Goal: Transaction & Acquisition: Obtain resource

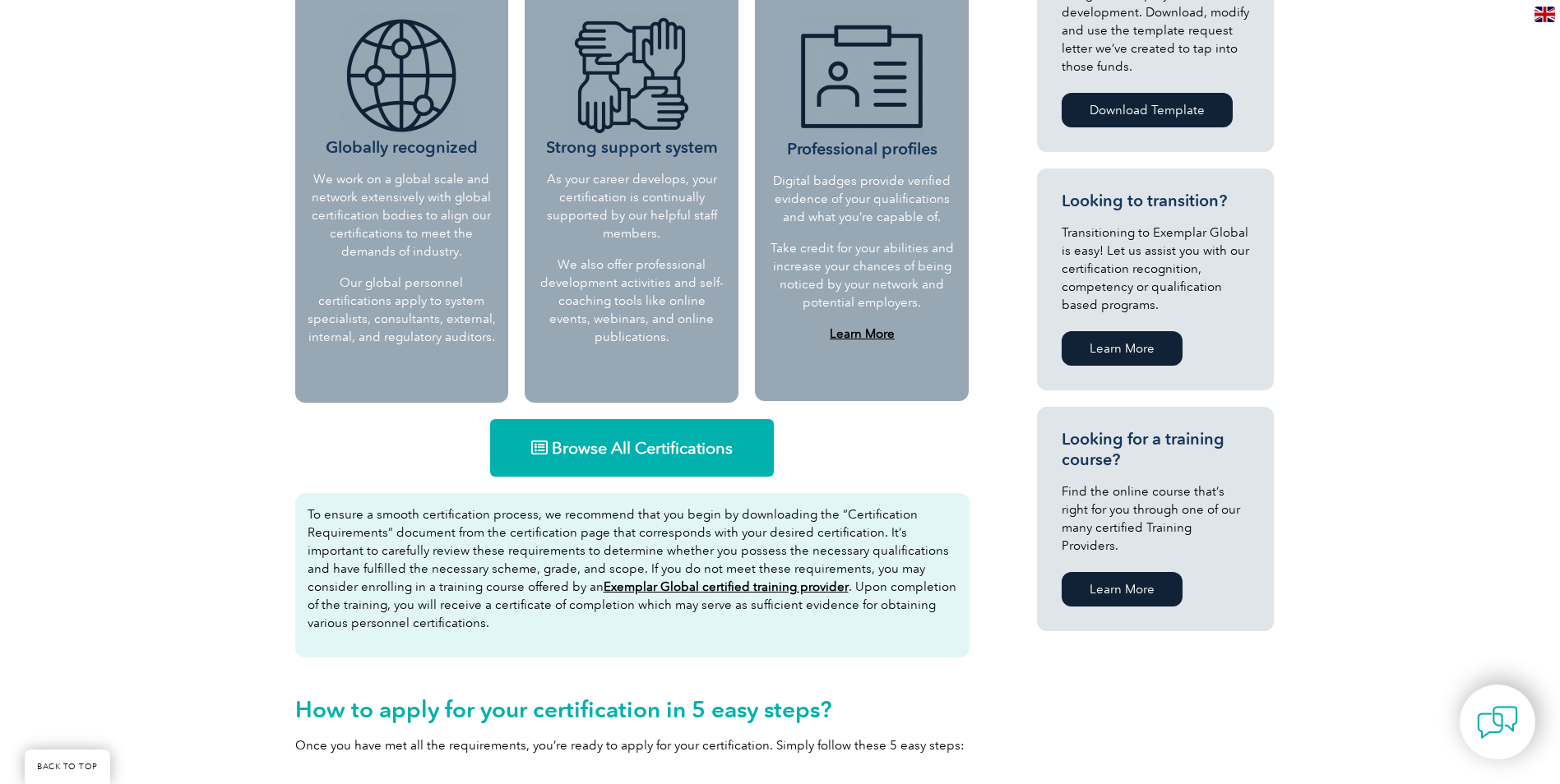
scroll to position [740, 0]
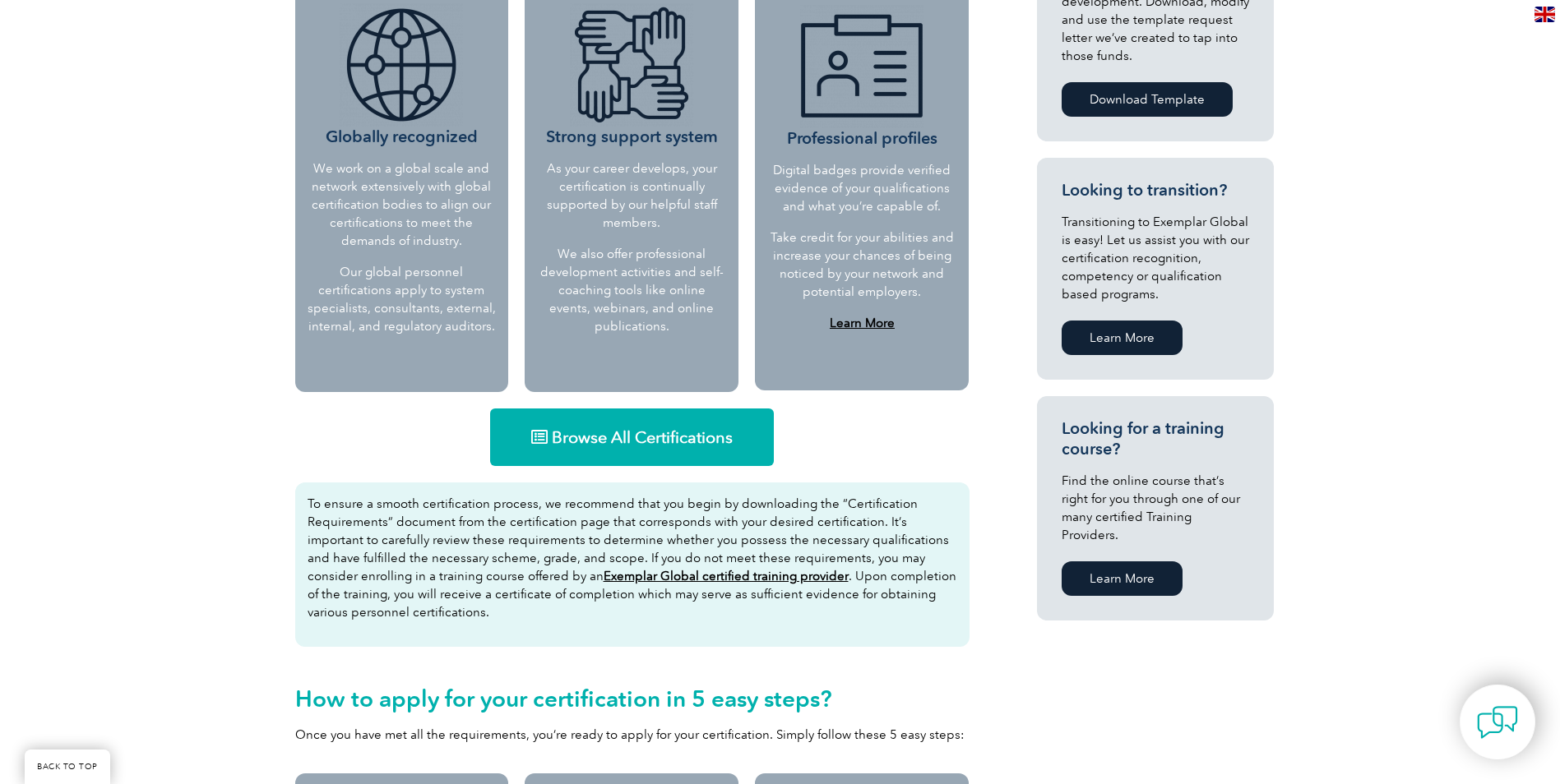
click at [661, 449] on link "Browse All Certifications" at bounding box center [632, 437] width 284 height 58
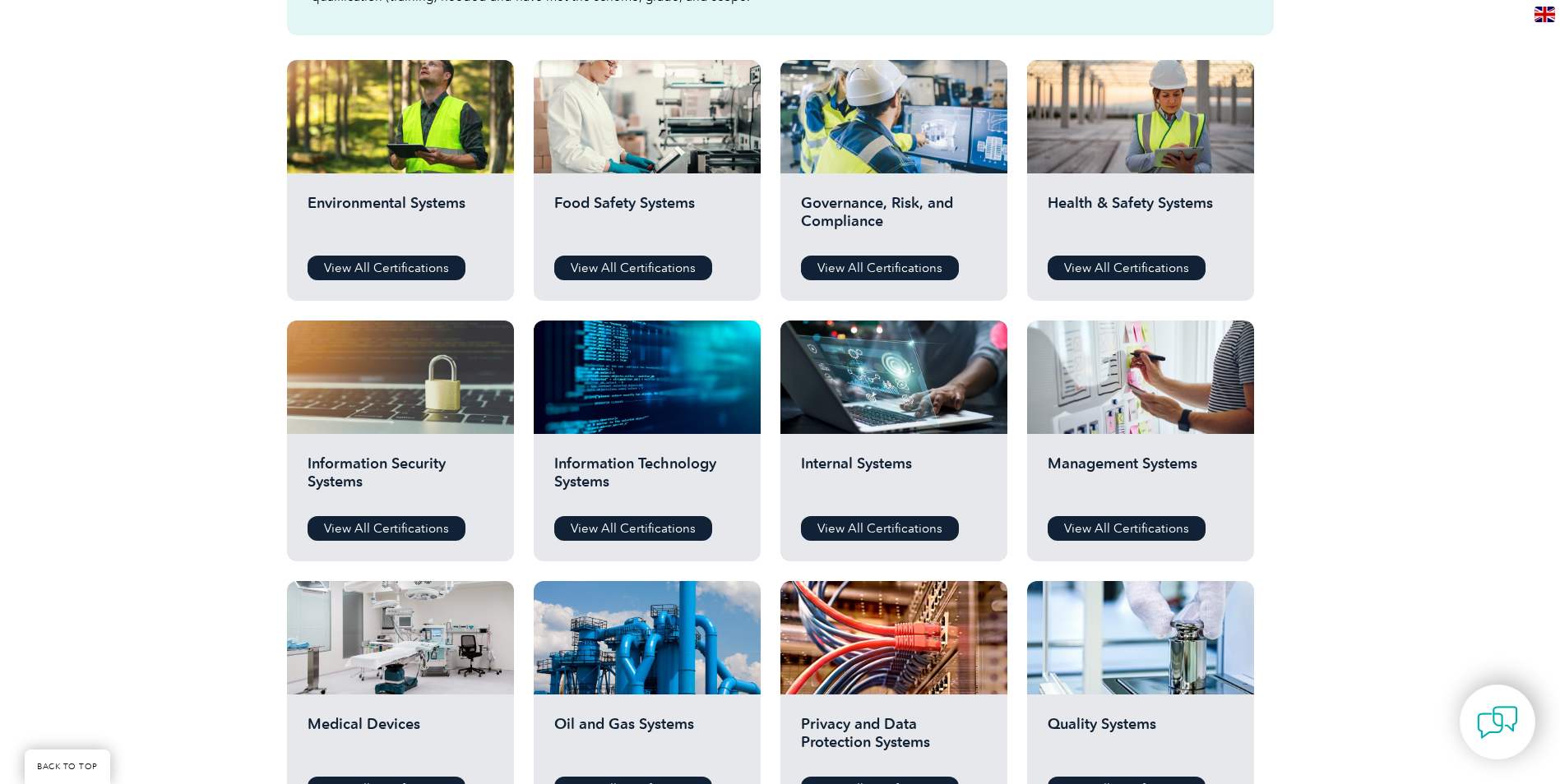
scroll to position [576, 0]
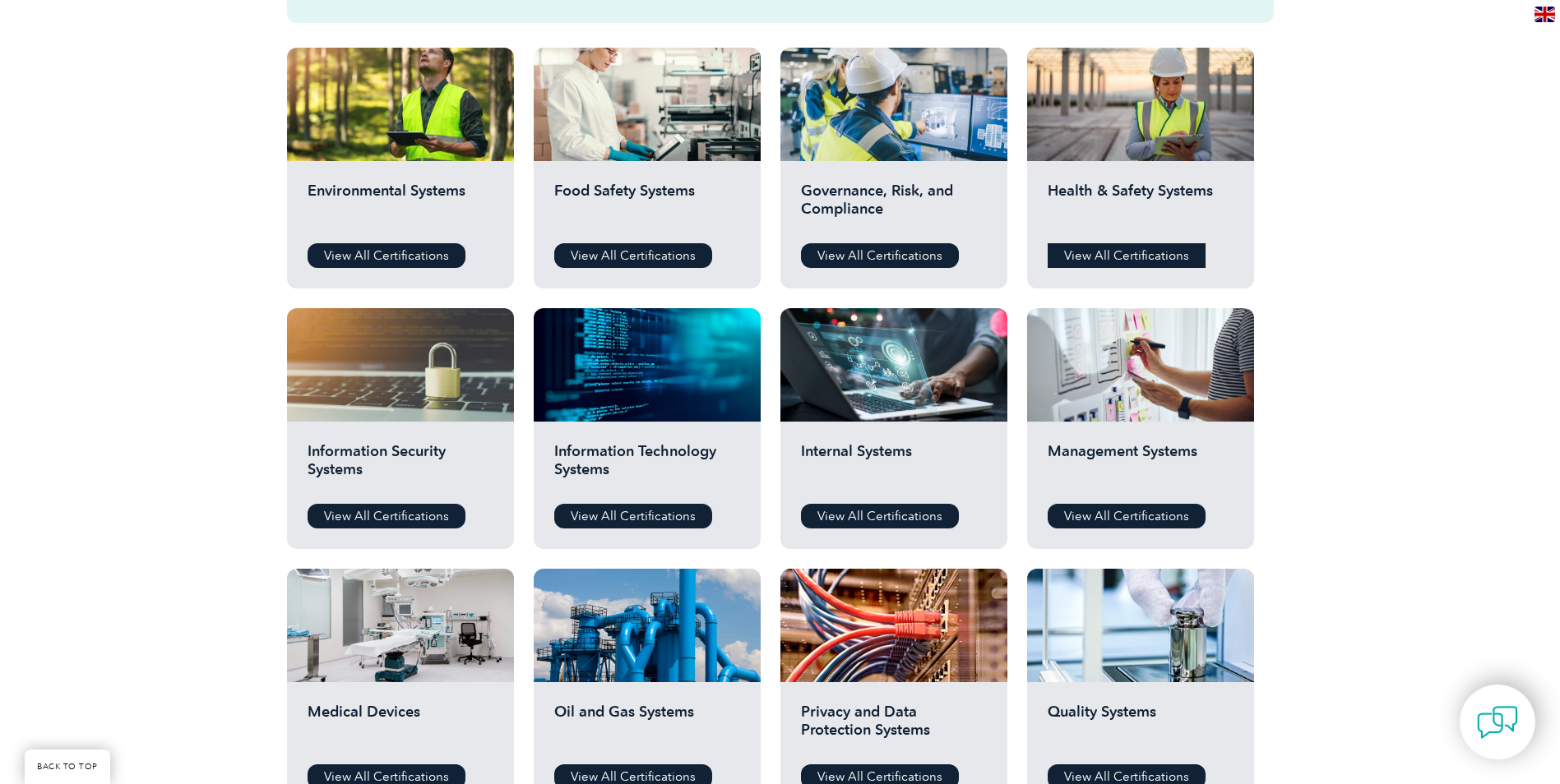
click at [1095, 253] on link "View All Certifications" at bounding box center [1126, 255] width 158 height 25
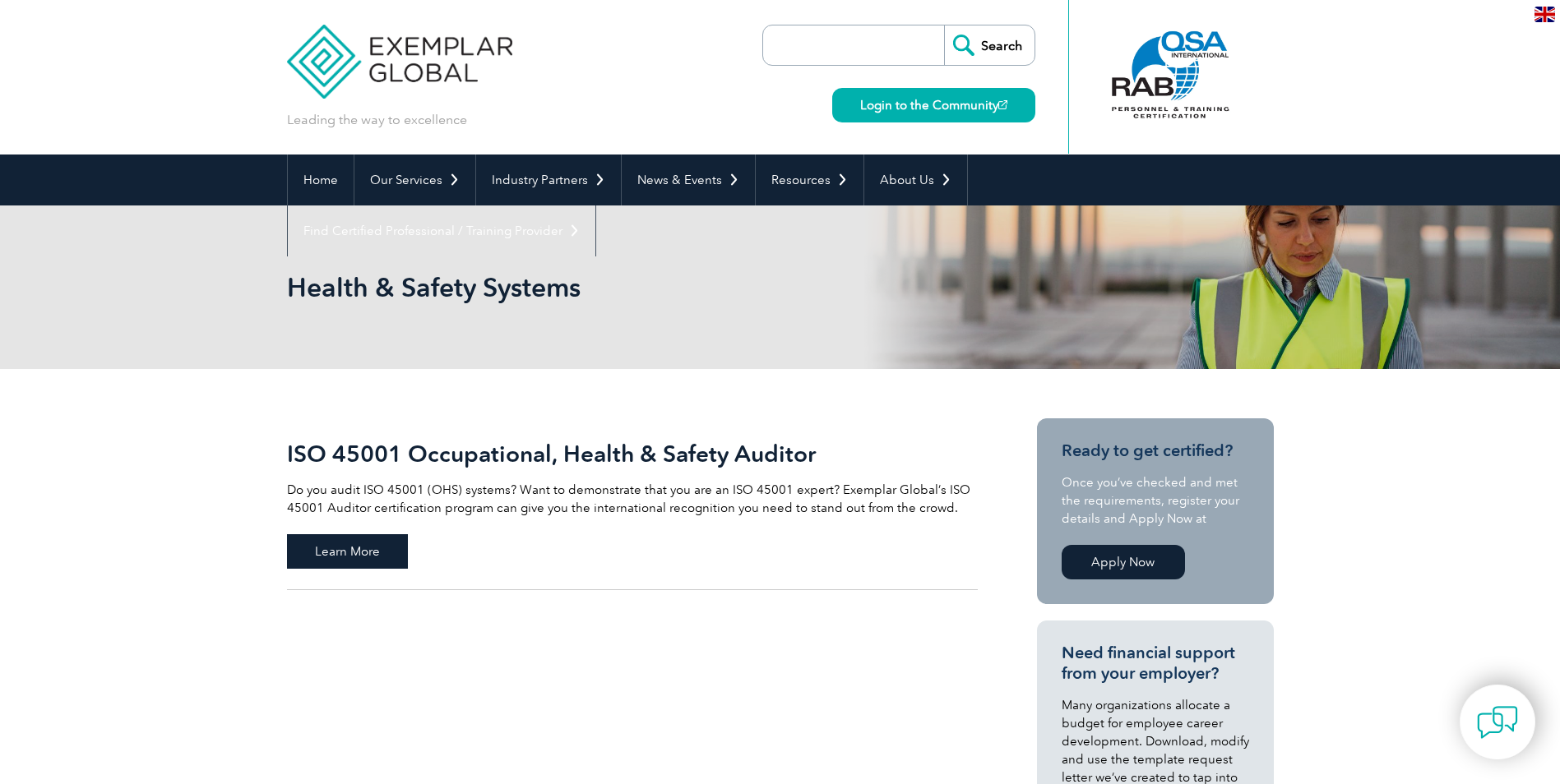
click at [384, 560] on span "Learn More" at bounding box center [348, 551] width 121 height 35
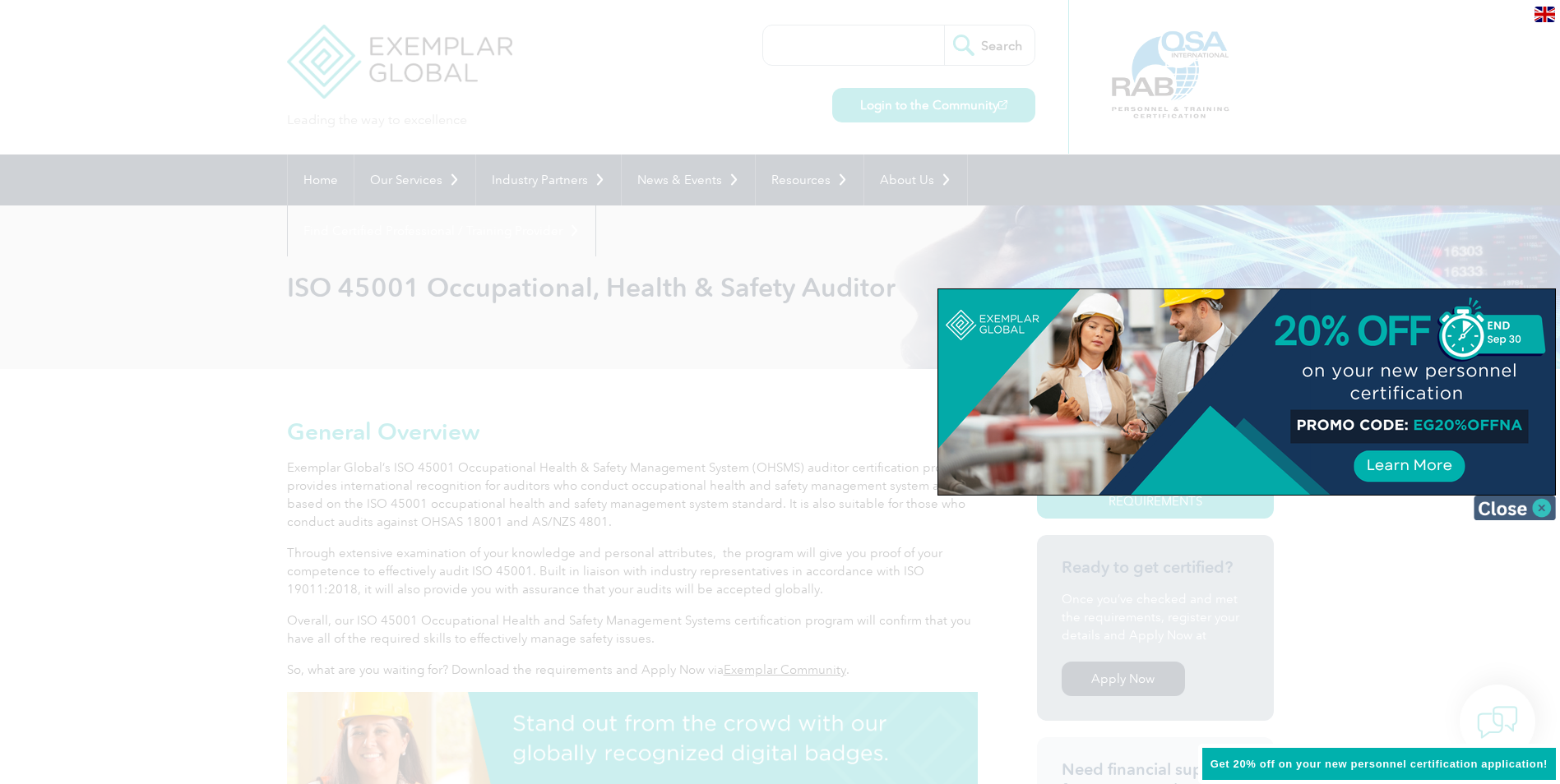
click at [1494, 509] on img at bounding box center [1514, 507] width 82 height 25
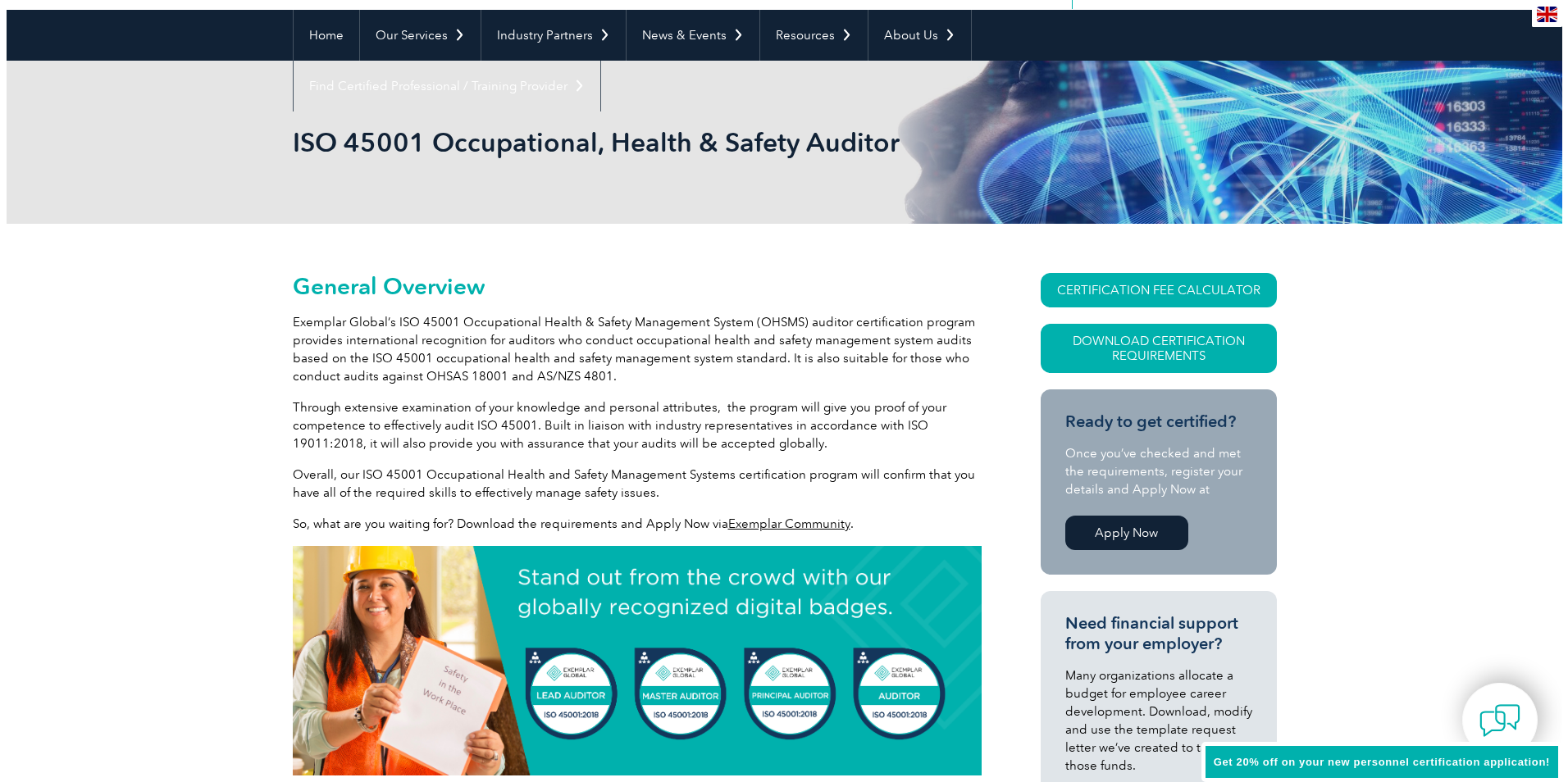
scroll to position [164, 0]
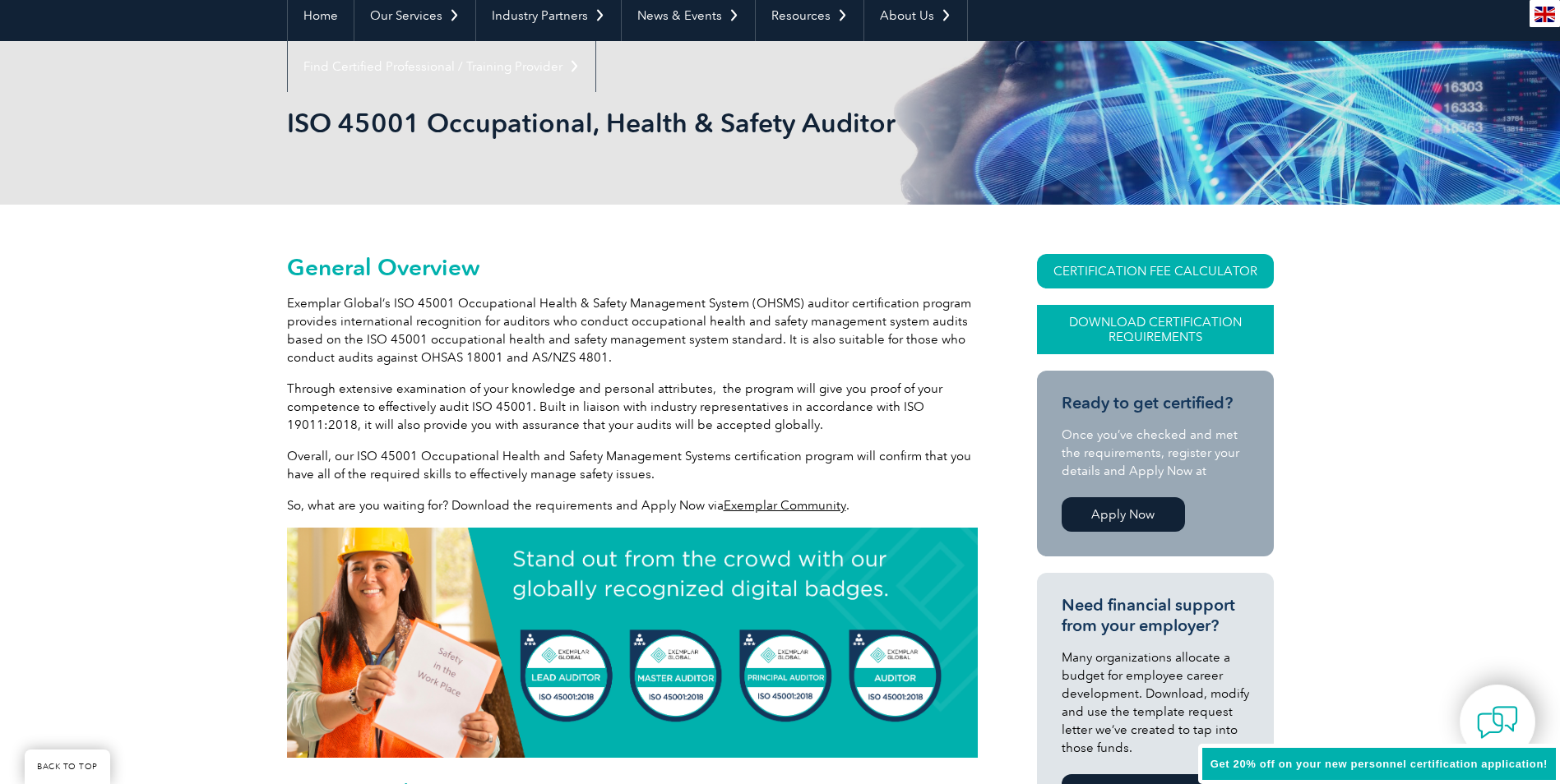
click at [1154, 326] on link "Download Certification Requirements" at bounding box center [1155, 329] width 237 height 49
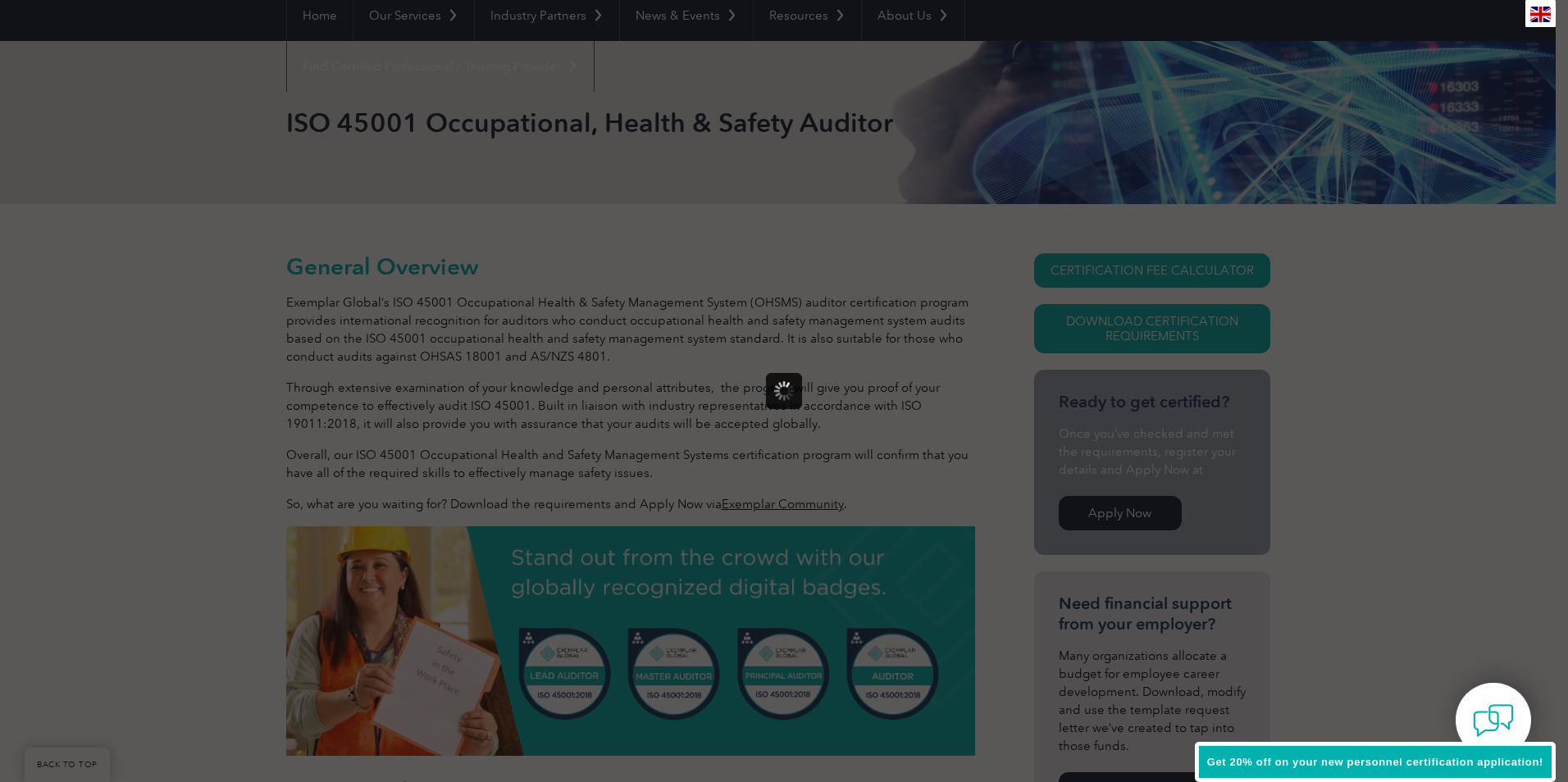
scroll to position [0, 0]
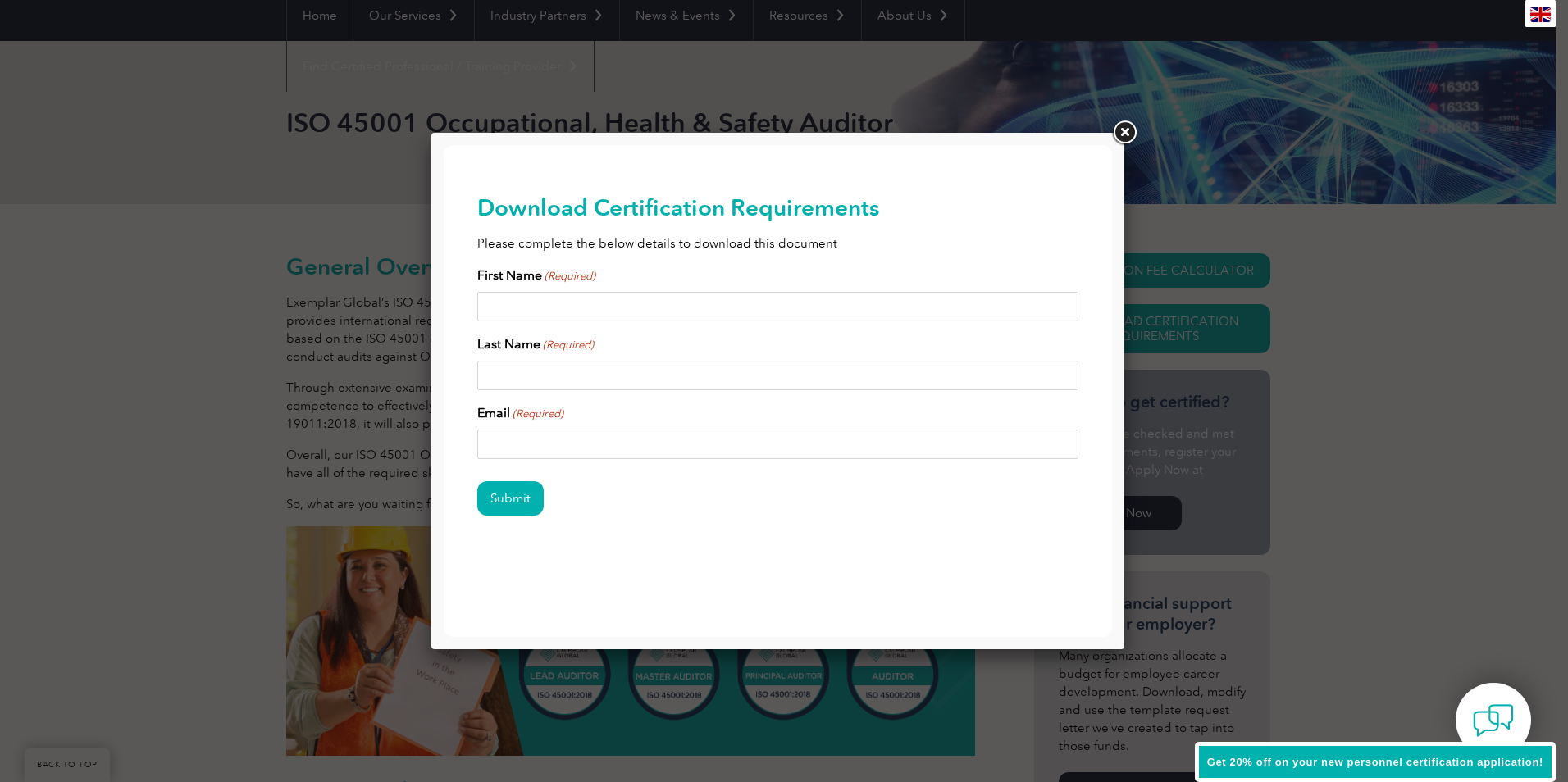
click at [654, 310] on input "First Name (Required)" at bounding box center [778, 306] width 602 height 29
type input "Imran"
type input "Akram"
drag, startPoint x: 1009, startPoint y: 567, endPoint x: 992, endPoint y: 566, distance: 17.0
click at [1009, 566] on div "Download Certification Requirements Please complete the below details to downlo…" at bounding box center [778, 381] width 602 height 472
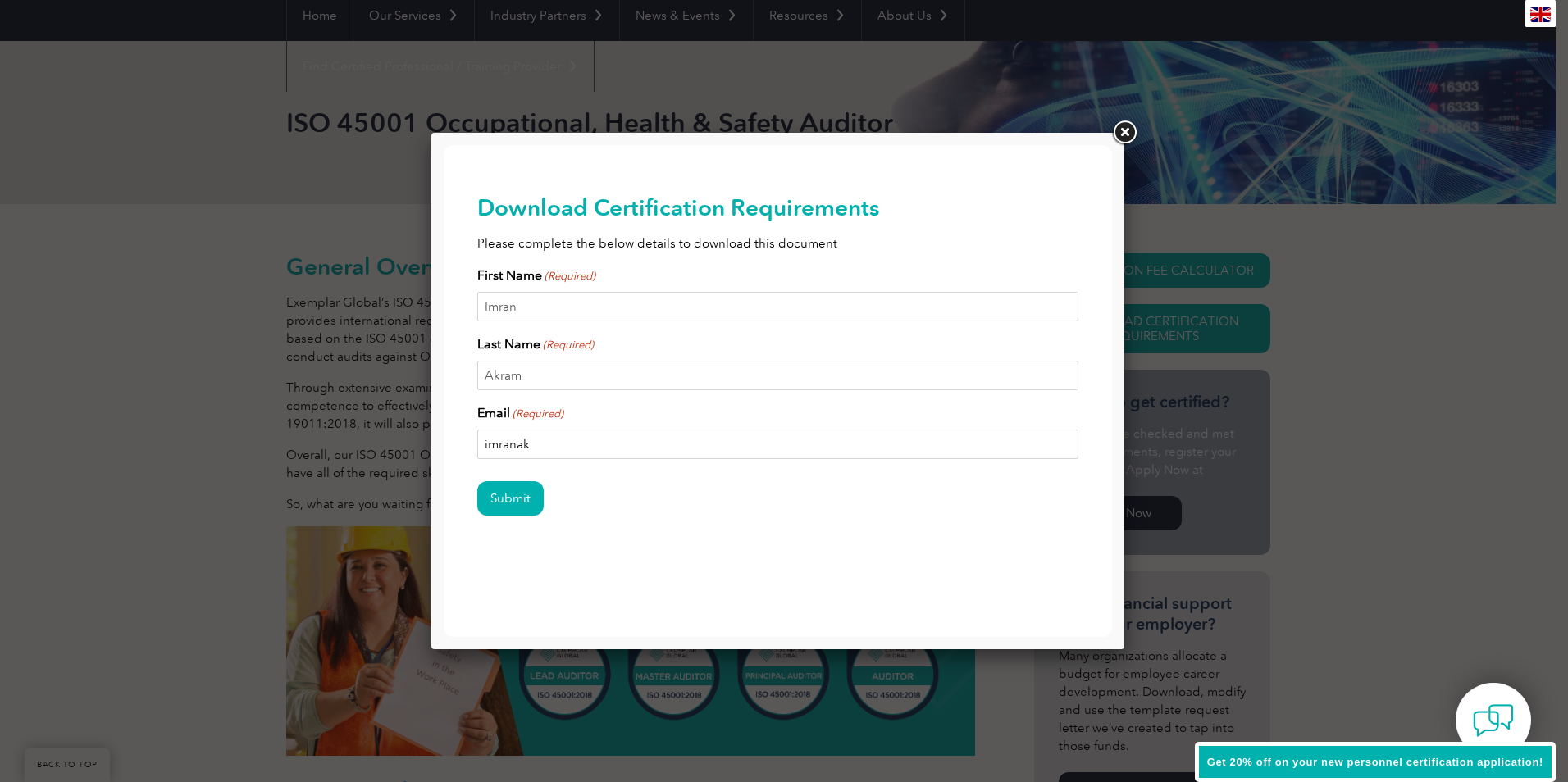
click at [547, 445] on input "imranak" at bounding box center [778, 444] width 602 height 29
type input "imranakramchaudhry@yahoo.com"
click at [519, 497] on input "Submit" at bounding box center [510, 498] width 66 height 34
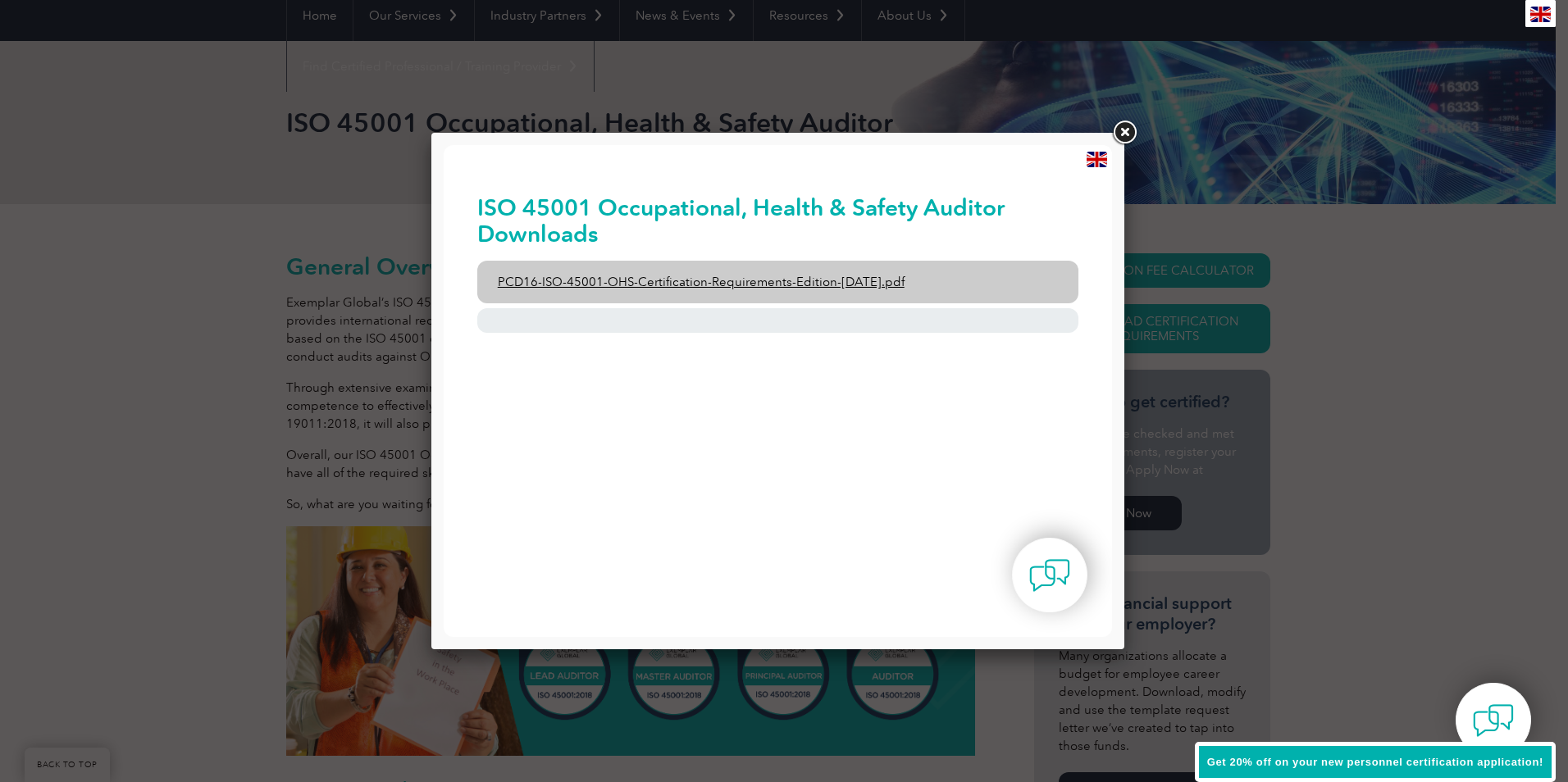
click at [872, 280] on link "PCD16-ISO-45001-OHS-Certification-Requirements-Edition-2-April-2022.pdf" at bounding box center [778, 281] width 602 height 42
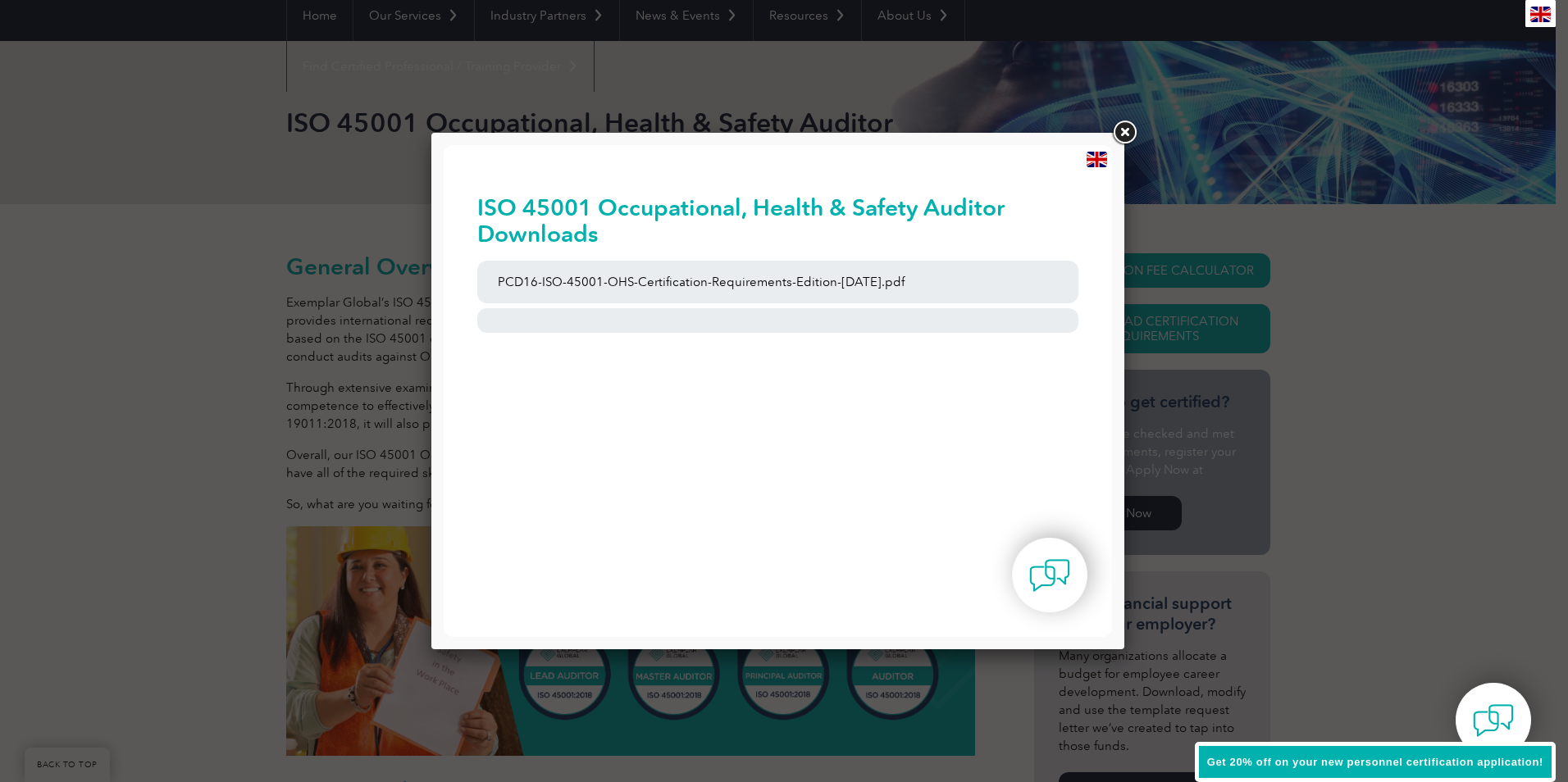
click at [1126, 124] on link at bounding box center [1124, 133] width 29 height 29
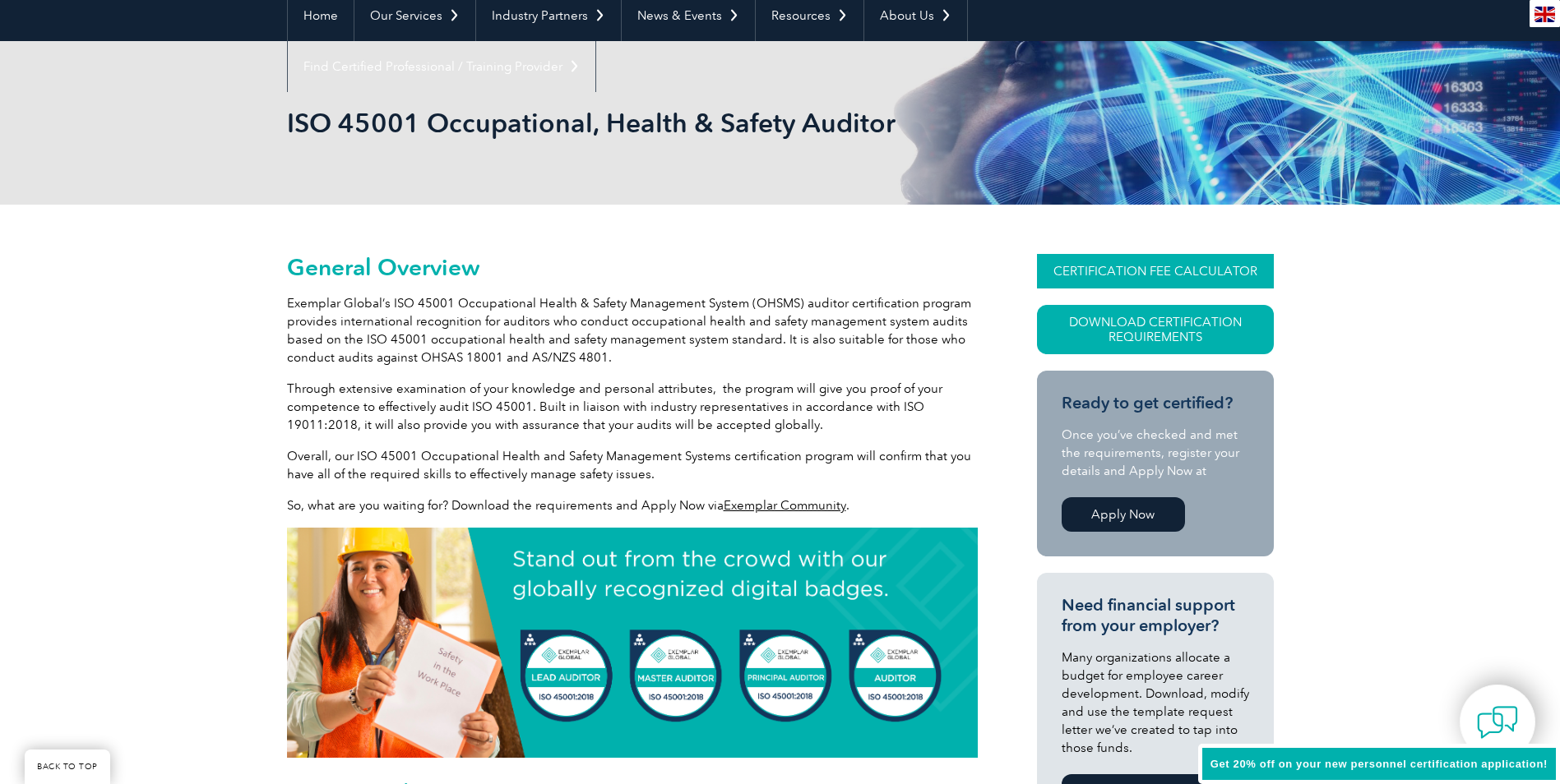
click at [1150, 274] on link "CERTIFICATION FEE CALCULATOR" at bounding box center [1155, 271] width 237 height 35
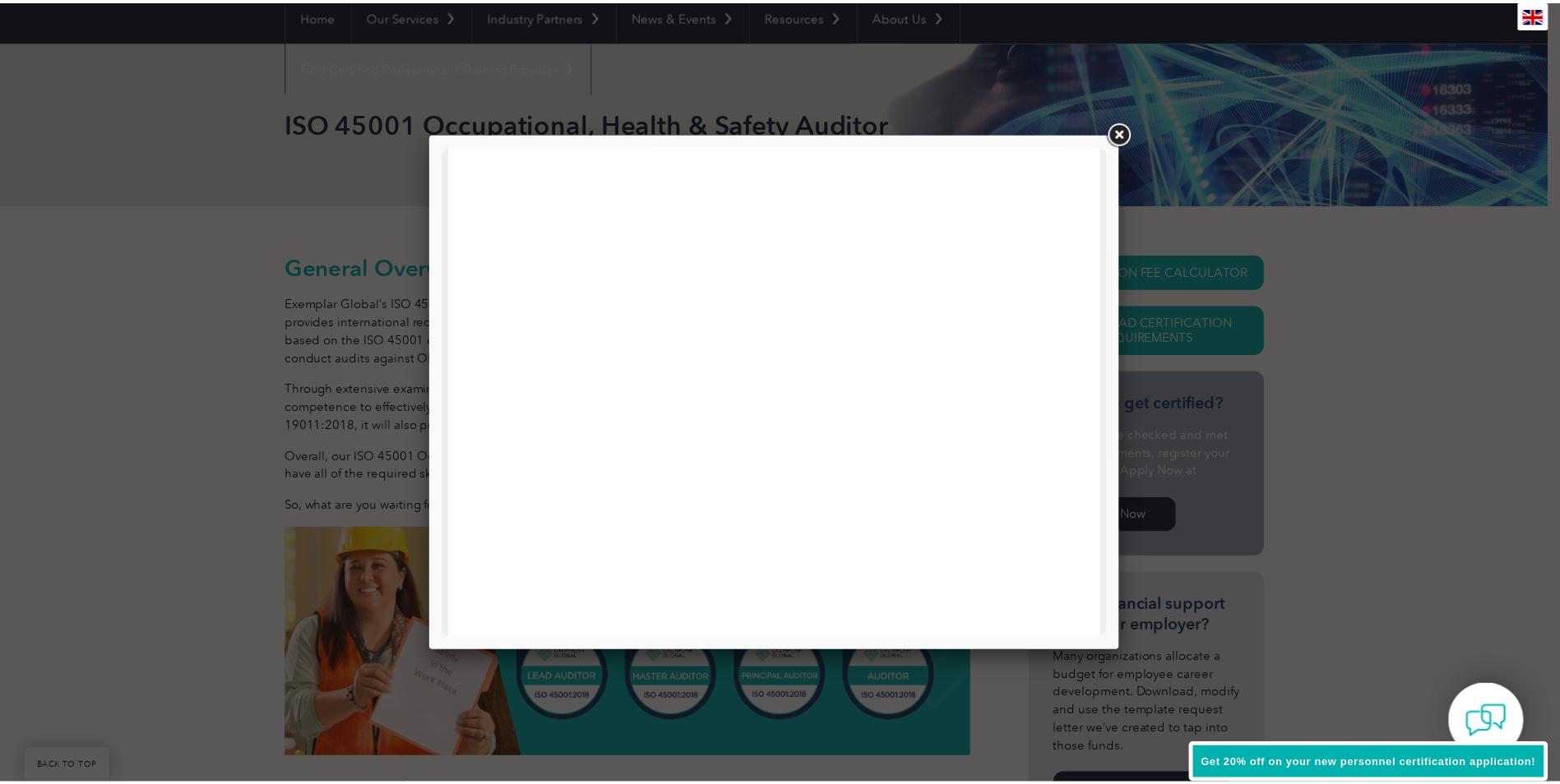
scroll to position [576, 0]
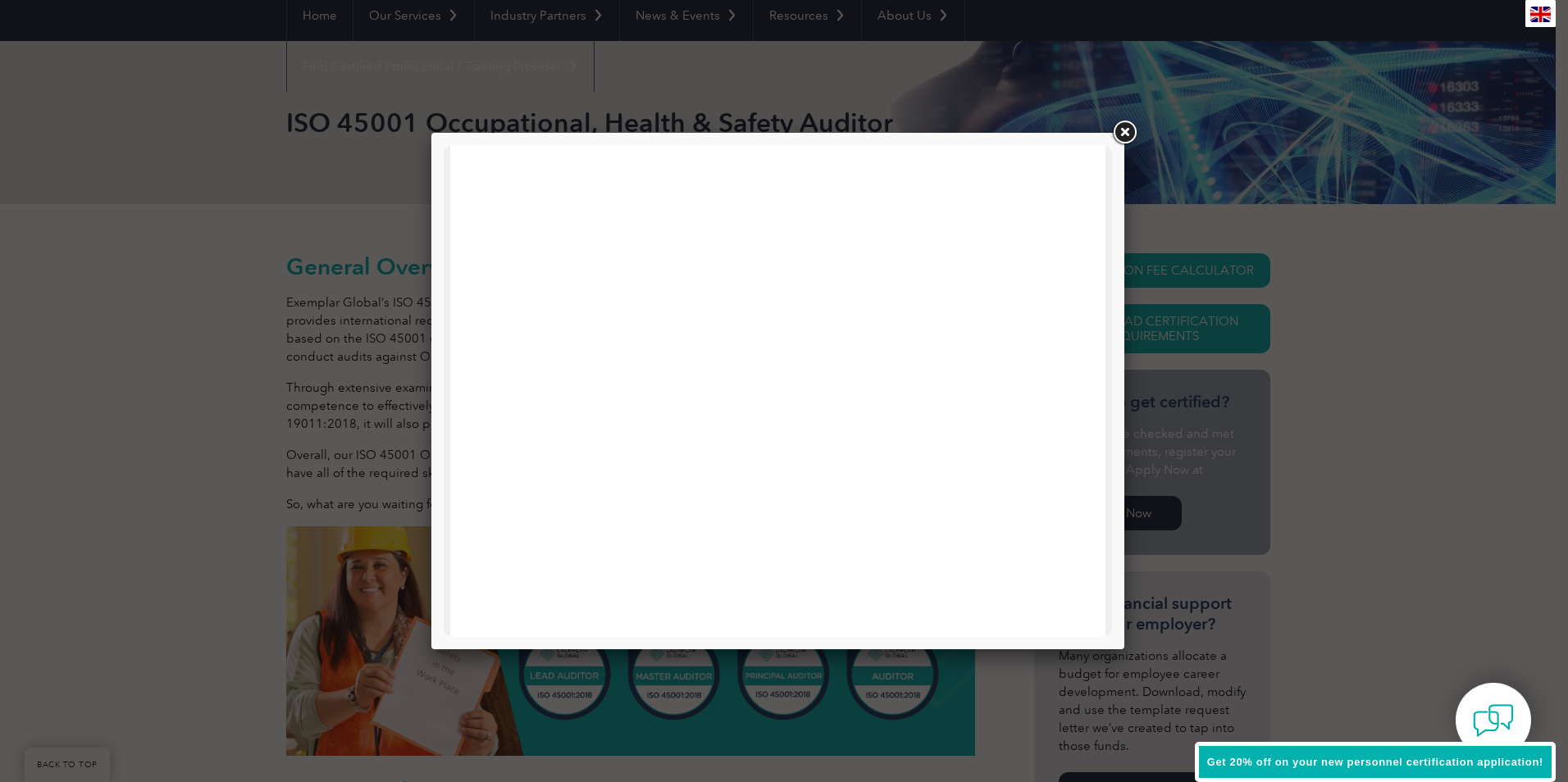
click at [1116, 138] on link at bounding box center [1124, 133] width 29 height 29
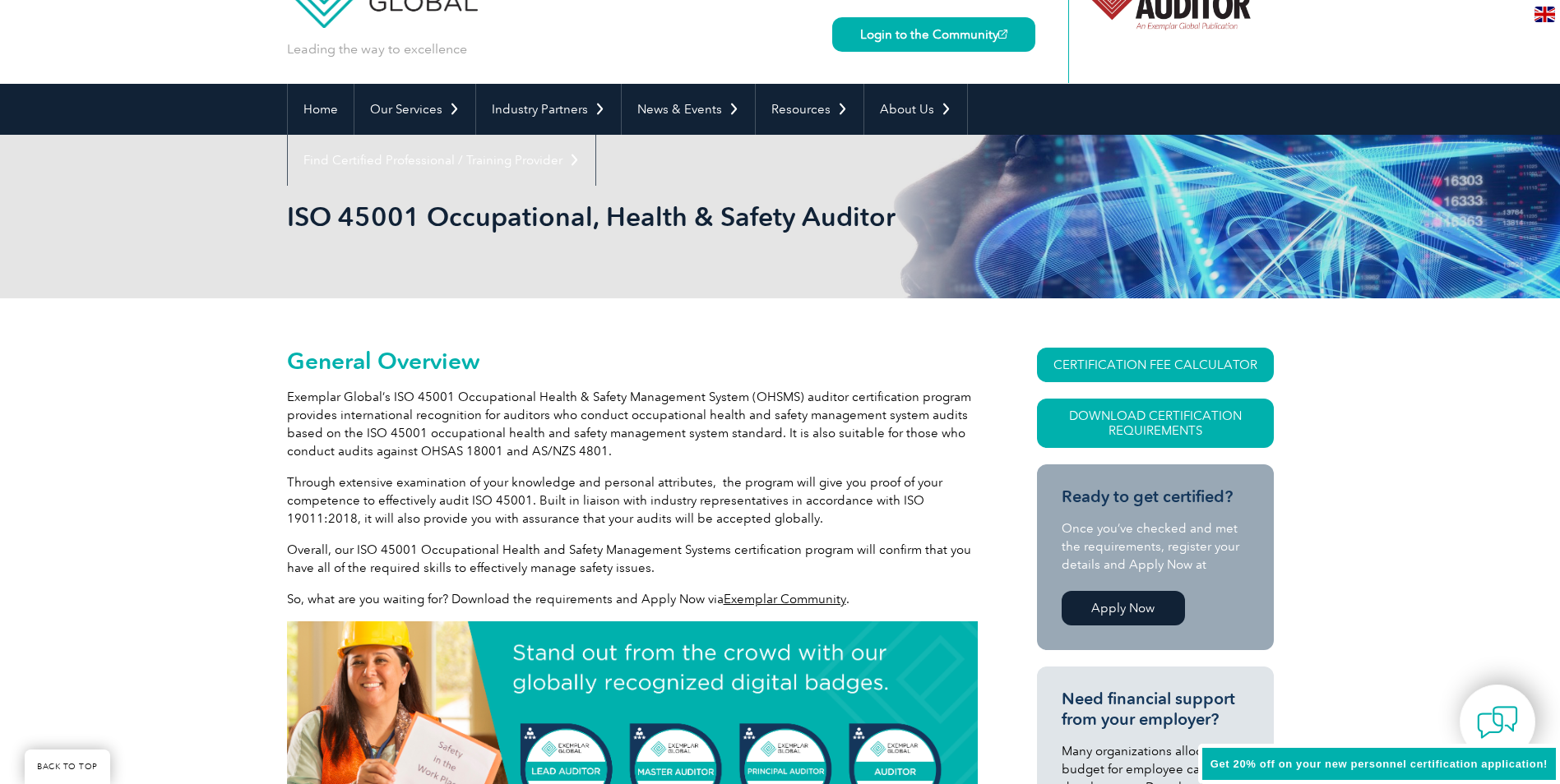
scroll to position [0, 0]
